Goal: Task Accomplishment & Management: Complete application form

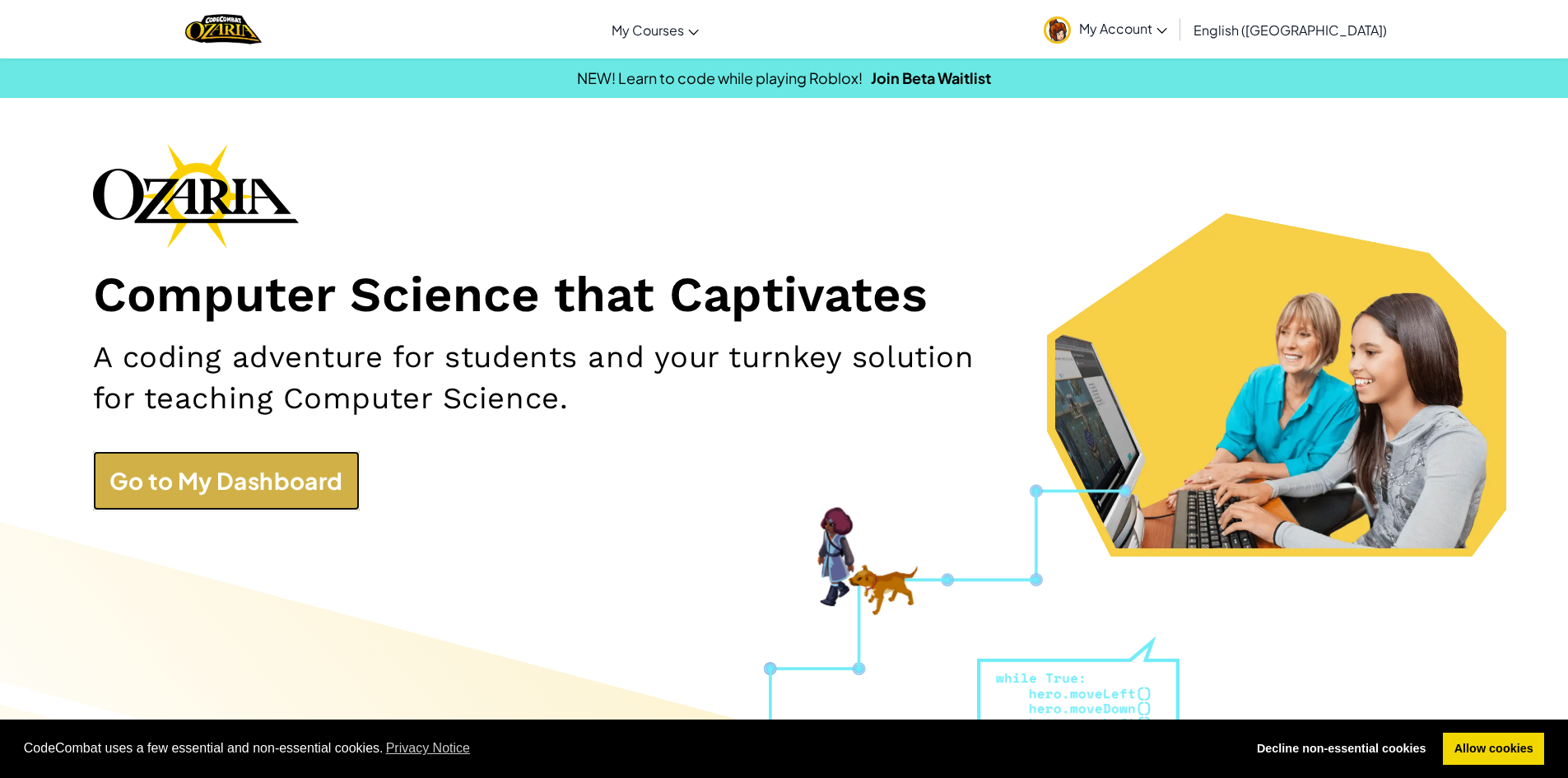
click at [320, 463] on link "Go to My Dashboard" at bounding box center [226, 481] width 267 height 59
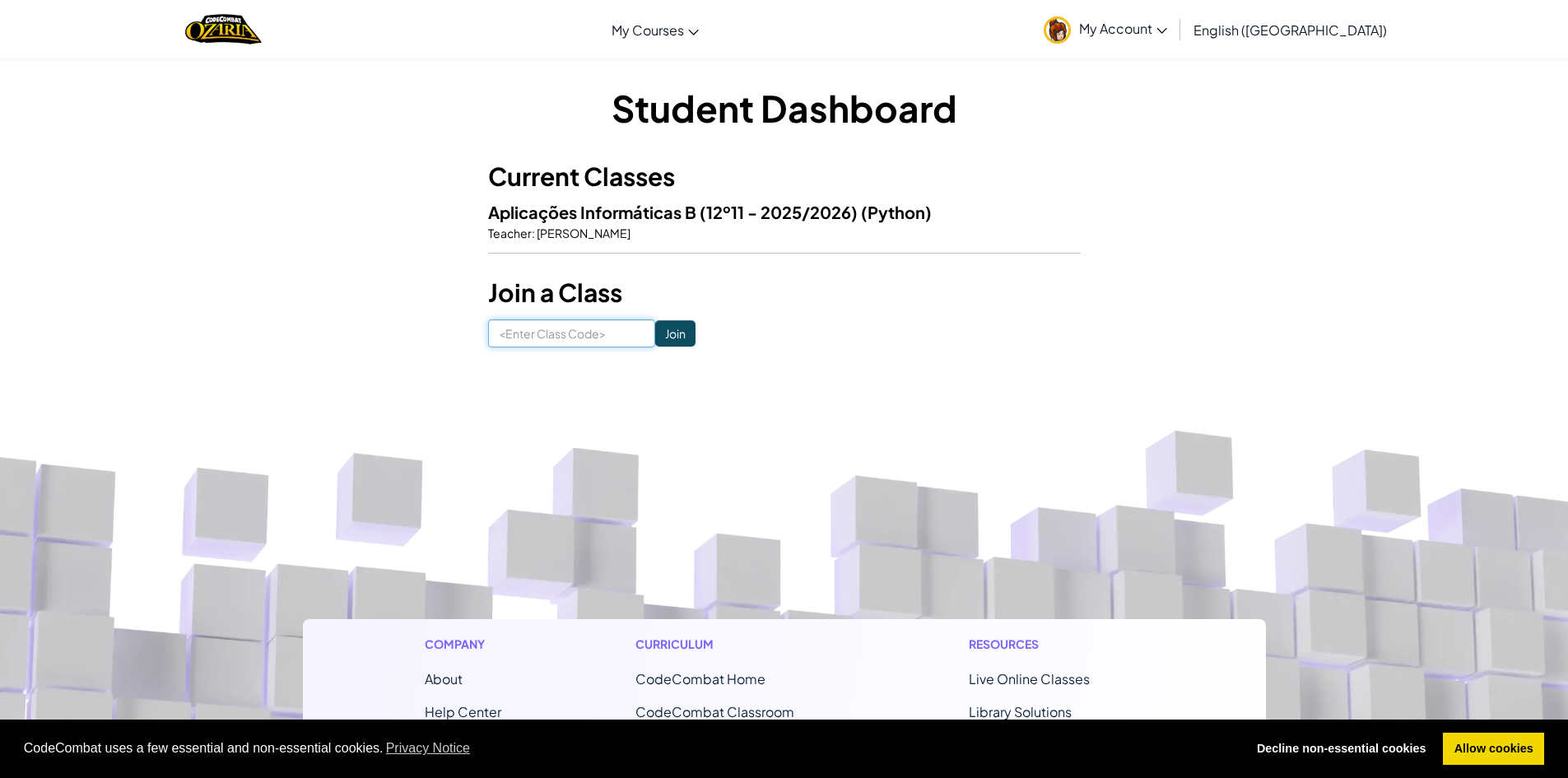
click at [560, 328] on input at bounding box center [572, 333] width 167 height 28
paste input "TeamRingDraw"
type input "TeamRingDraw"
click at [656, 332] on input "Join" at bounding box center [675, 333] width 40 height 27
click at [670, 212] on span "Aplicações Informáticas B (12º11 - 2025/2026)" at bounding box center [675, 212] width 373 height 21
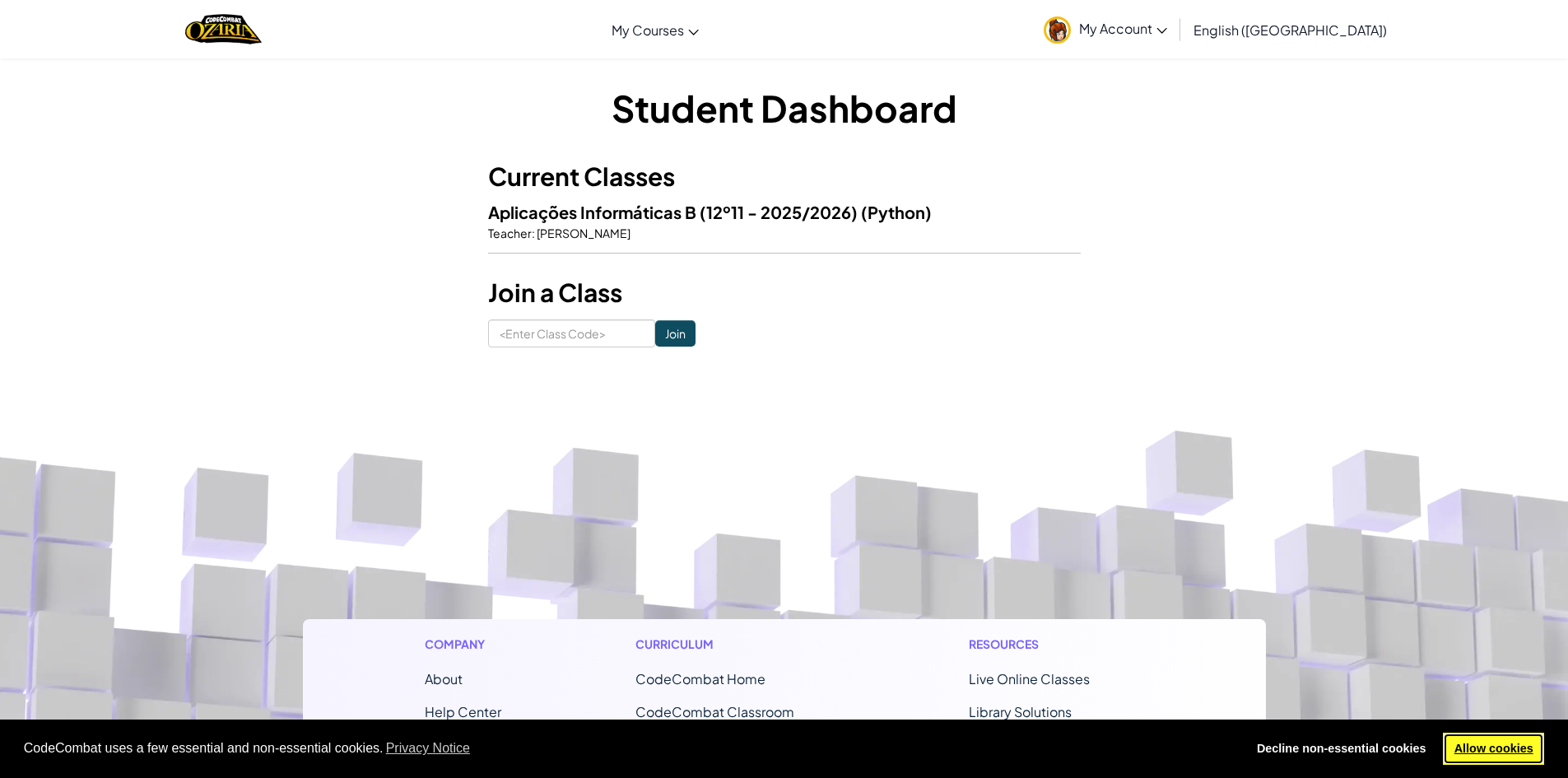
click at [1487, 744] on link "Allow cookies" at bounding box center [1494, 750] width 101 height 33
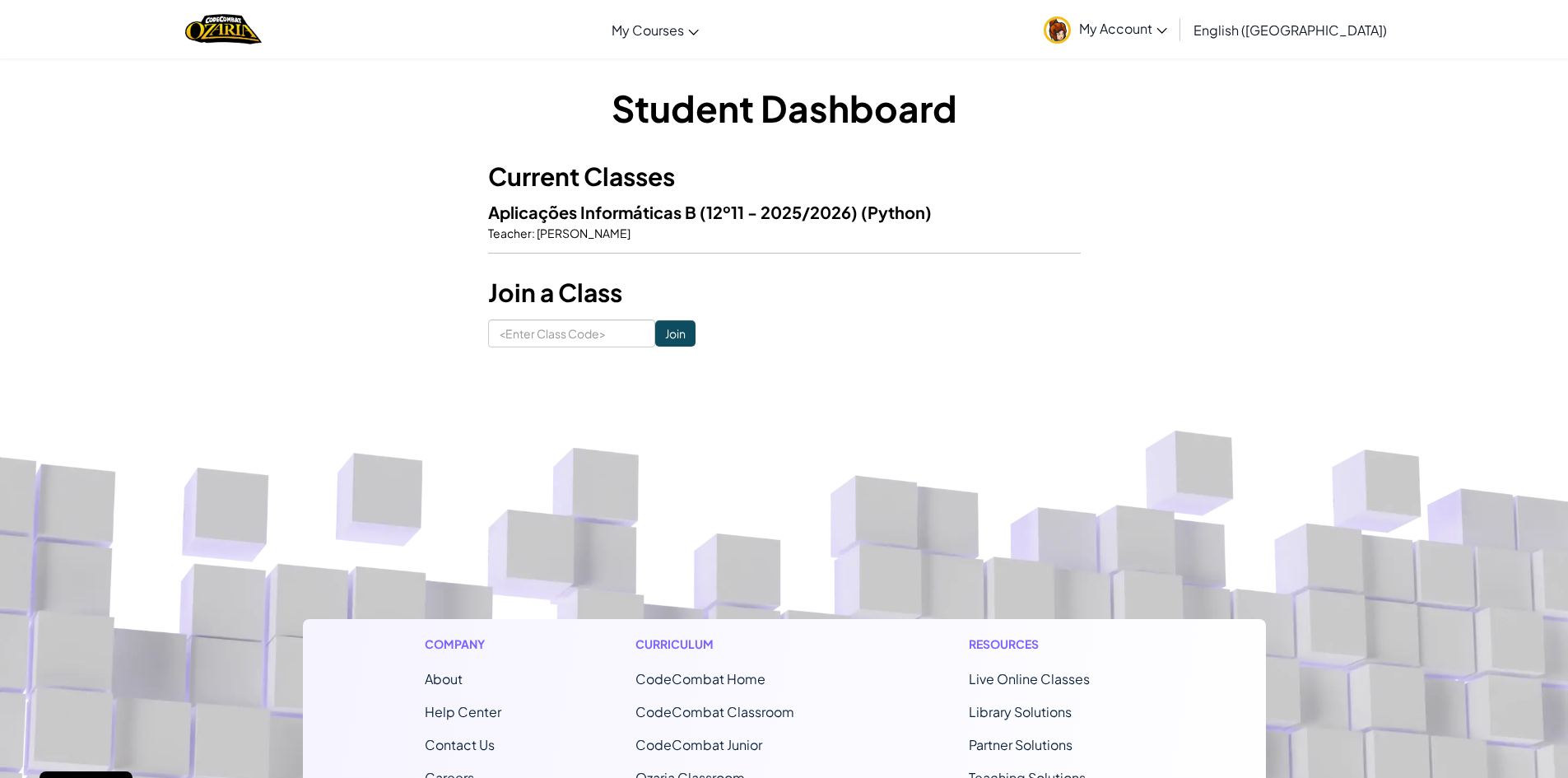
click at [623, 225] on p "Teacher : [PERSON_NAME]" at bounding box center [784, 233] width 593 height 16
click at [619, 159] on h3 "Current Classes" at bounding box center [784, 176] width 593 height 37
click at [627, 308] on h3 "Join a Class" at bounding box center [784, 292] width 593 height 37
click at [614, 331] on input at bounding box center [572, 333] width 167 height 28
type input "TeamRingDraw"
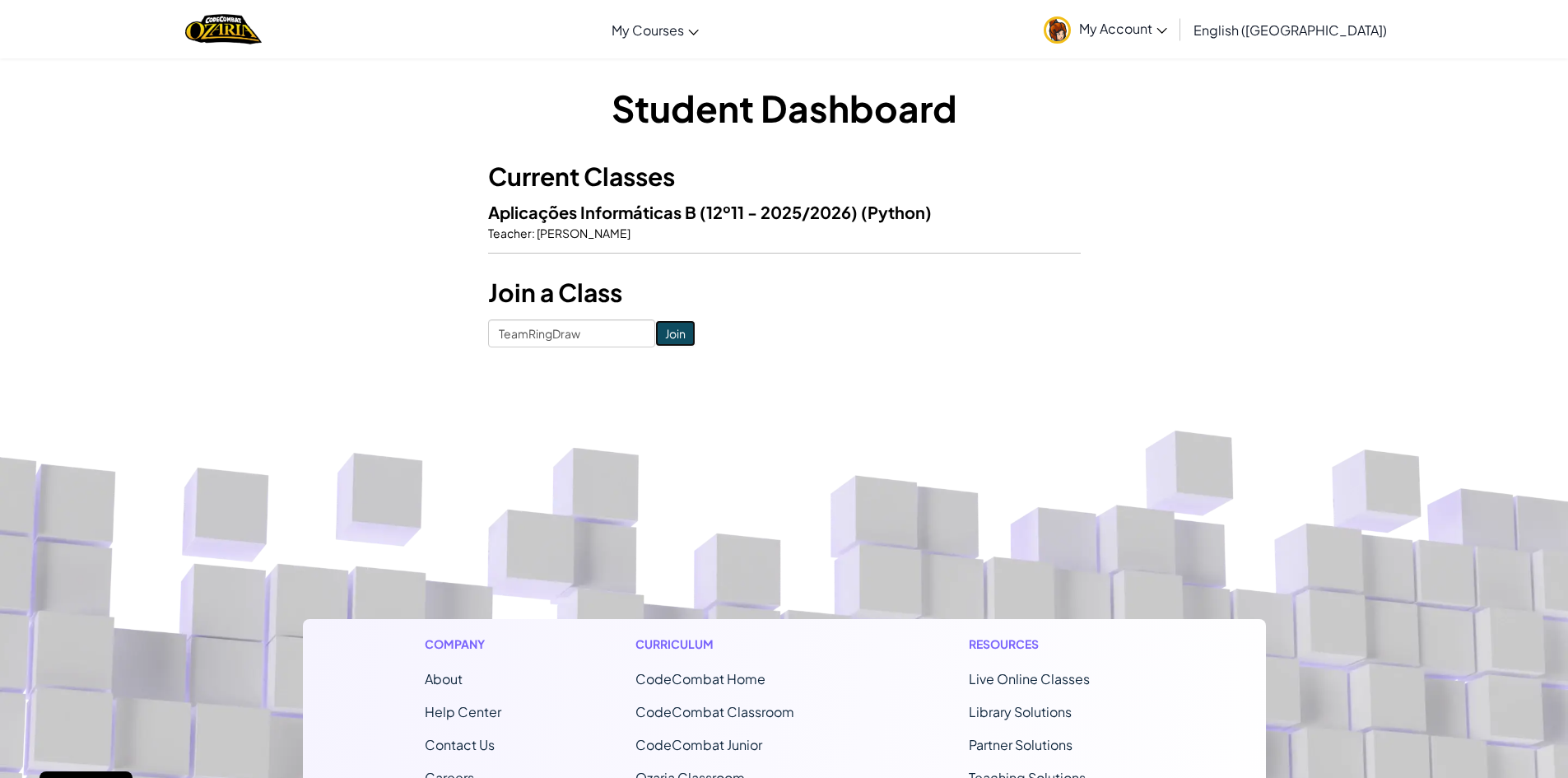
click at [656, 339] on input "Join" at bounding box center [675, 333] width 40 height 27
click at [613, 229] on p "Teacher : [PERSON_NAME]" at bounding box center [784, 233] width 593 height 16
click at [611, 222] on span "Aplicações Informáticas B (12º11 - 2025/2026)" at bounding box center [675, 212] width 373 height 21
